Goal: Consume media (video, audio)

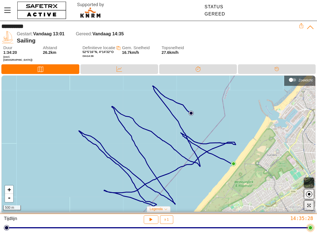
click at [163, 229] on div at bounding box center [159, 228] width 304 height 8
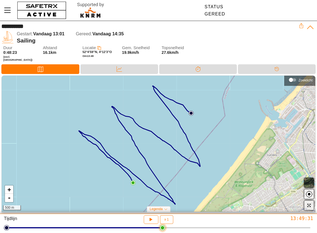
click at [125, 229] on div at bounding box center [159, 228] width 304 height 8
click at [150, 220] on icon "button" at bounding box center [150, 218] width 4 height 4
click at [165, 221] on span "x 1" at bounding box center [167, 219] width 4 height 3
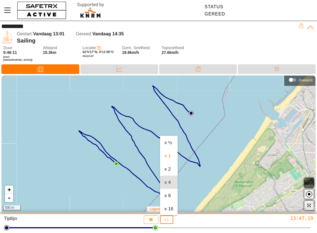
click at [169, 182] on div "x 4" at bounding box center [169, 182] width 9 height 6
type input "4"
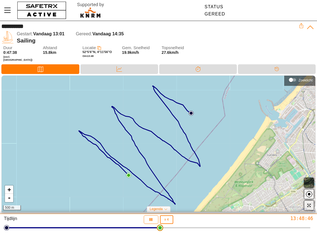
click at [160, 227] on div at bounding box center [159, 227] width 304 height 1
click at [150, 229] on div at bounding box center [159, 228] width 304 height 8
click at [12, 227] on div at bounding box center [159, 227] width 304 height 1
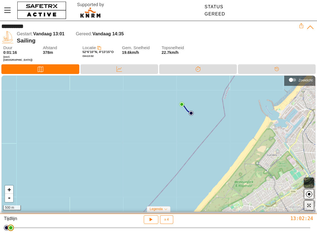
click at [8, 228] on div at bounding box center [159, 227] width 304 height 1
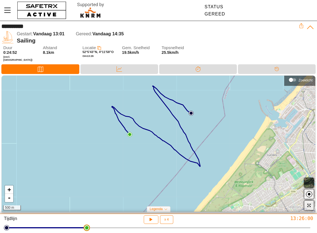
click at [85, 228] on div at bounding box center [159, 228] width 304 height 8
click at [151, 218] on icon "button" at bounding box center [151, 219] width 6 height 6
click at [155, 229] on div at bounding box center [159, 228] width 304 height 8
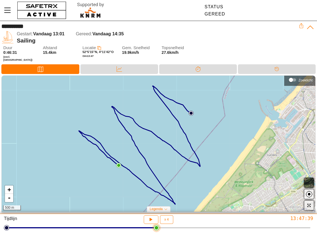
click at [121, 227] on div at bounding box center [159, 228] width 304 height 8
click at [135, 228] on div at bounding box center [159, 228] width 304 height 8
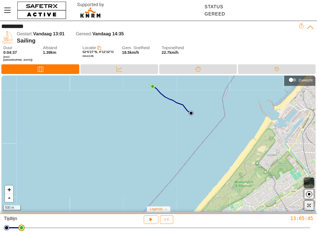
click at [19, 227] on div at bounding box center [159, 227] width 304 height 1
click at [32, 228] on div at bounding box center [159, 227] width 304 height 1
click at [45, 228] on div at bounding box center [159, 227] width 304 height 1
click at [61, 228] on div at bounding box center [159, 227] width 304 height 1
click at [49, 227] on div at bounding box center [159, 227] width 304 height 1
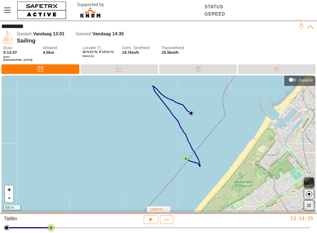
click at [44, 227] on html "**********" at bounding box center [158, 116] width 317 height 233
click at [41, 228] on div at bounding box center [159, 227] width 304 height 1
click at [36, 228] on div at bounding box center [159, 227] width 304 height 1
click at [63, 227] on div at bounding box center [159, 227] width 304 height 1
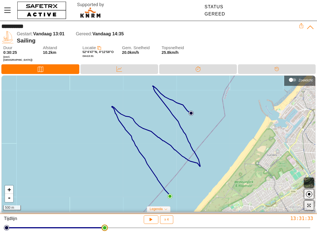
click at [104, 227] on div at bounding box center [159, 227] width 304 height 1
click at [116, 228] on div at bounding box center [159, 228] width 304 height 8
click at [131, 228] on div at bounding box center [159, 228] width 304 height 8
click at [149, 227] on div at bounding box center [159, 227] width 304 height 1
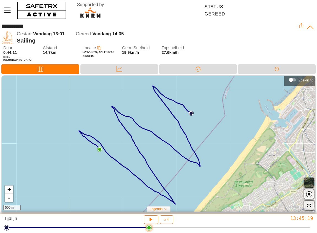
click at [143, 227] on div at bounding box center [159, 227] width 304 height 1
click at [152, 220] on icon "button" at bounding box center [151, 219] width 6 height 6
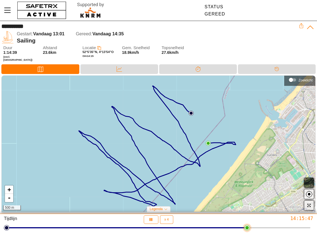
click at [175, 228] on div at bounding box center [159, 227] width 304 height 1
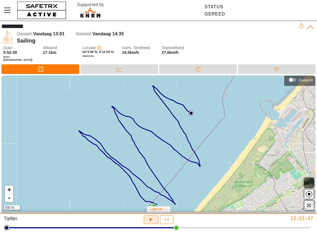
click at [150, 219] on icon "button" at bounding box center [150, 218] width 4 height 4
click at [150, 219] on icon "button" at bounding box center [151, 219] width 3 height 3
click at [160, 227] on div at bounding box center [159, 227] width 304 height 1
click at [151, 220] on icon "button" at bounding box center [150, 218] width 4 height 4
click at [151, 218] on icon "button" at bounding box center [151, 219] width 6 height 6
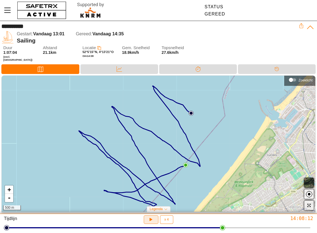
click at [151, 218] on icon "button" at bounding box center [151, 219] width 6 height 6
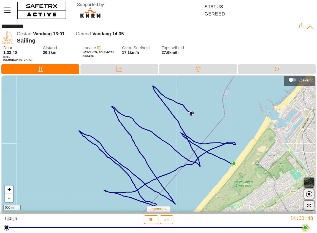
click at [208, 228] on div at bounding box center [159, 228] width 304 height 8
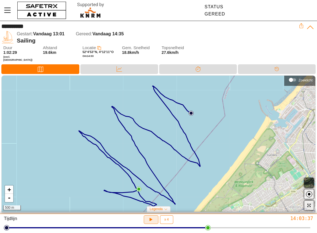
click at [149, 217] on icon "button" at bounding box center [151, 219] width 6 height 6
click at [152, 219] on icon "button" at bounding box center [151, 219] width 3 height 3
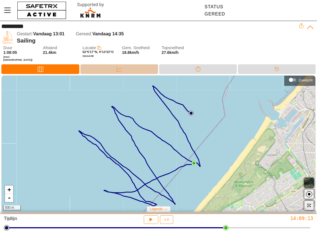
click at [133, 65] on div "Data" at bounding box center [119, 69] width 78 height 10
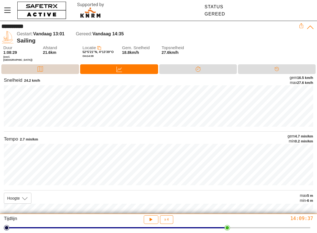
click at [22, 66] on div "Kaart" at bounding box center [40, 69] width 78 height 10
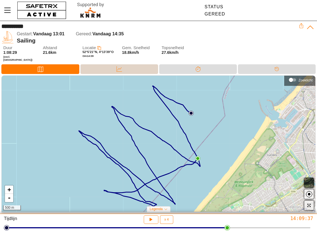
click at [144, 65] on div "Data" at bounding box center [119, 69] width 78 height 10
